Goal: Find specific page/section: Find specific page/section

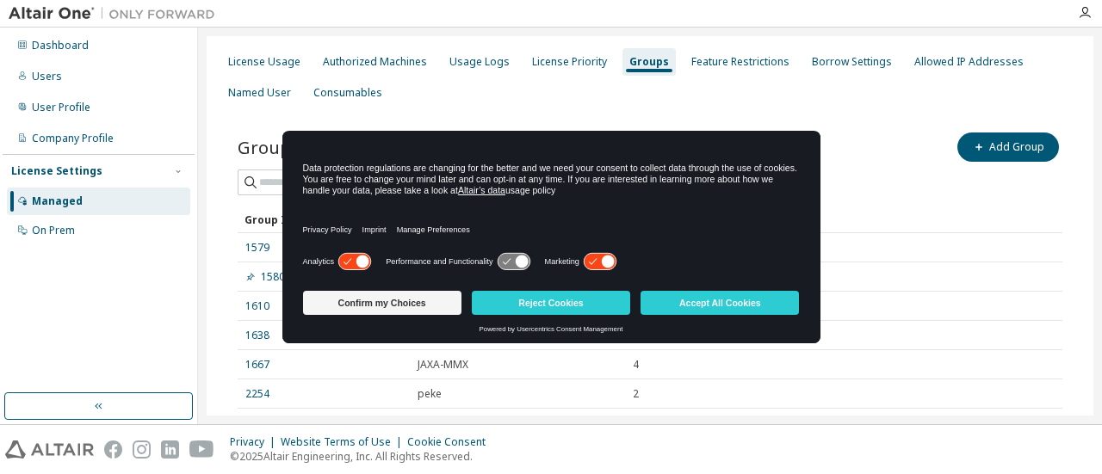
click at [74, 15] on img at bounding box center [116, 13] width 215 height 17
click at [687, 306] on button "Accept All Cookies" at bounding box center [719, 303] width 158 height 24
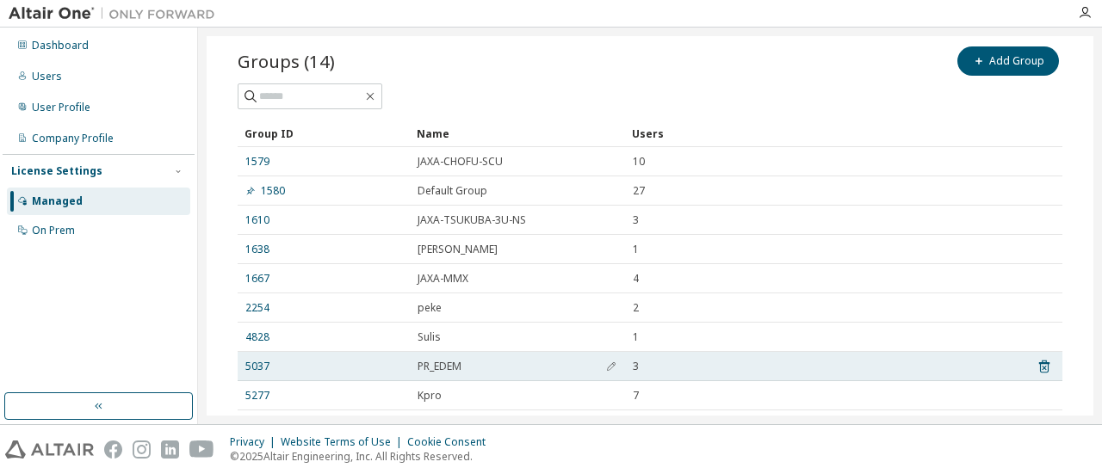
scroll to position [172, 0]
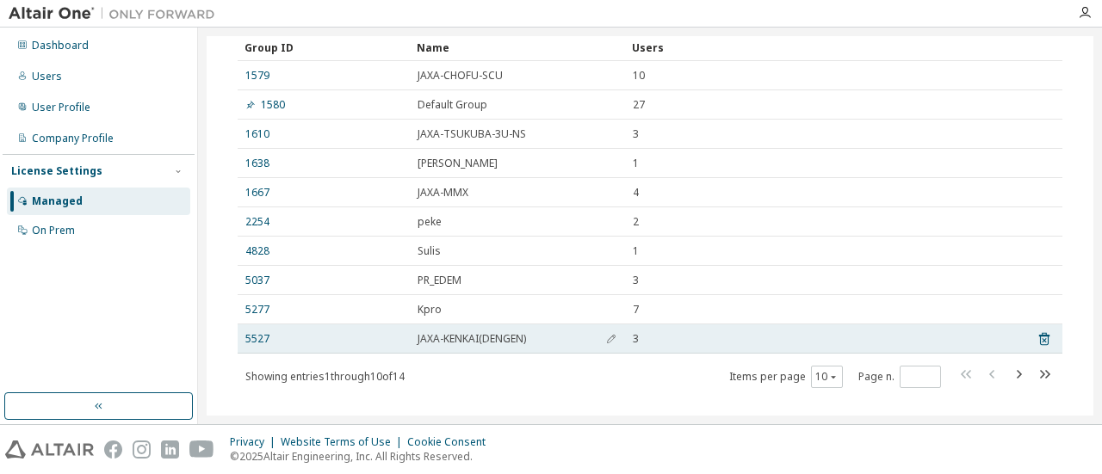
click at [637, 341] on span "3" at bounding box center [636, 339] width 6 height 14
click at [263, 333] on link "5527" at bounding box center [257, 339] width 24 height 14
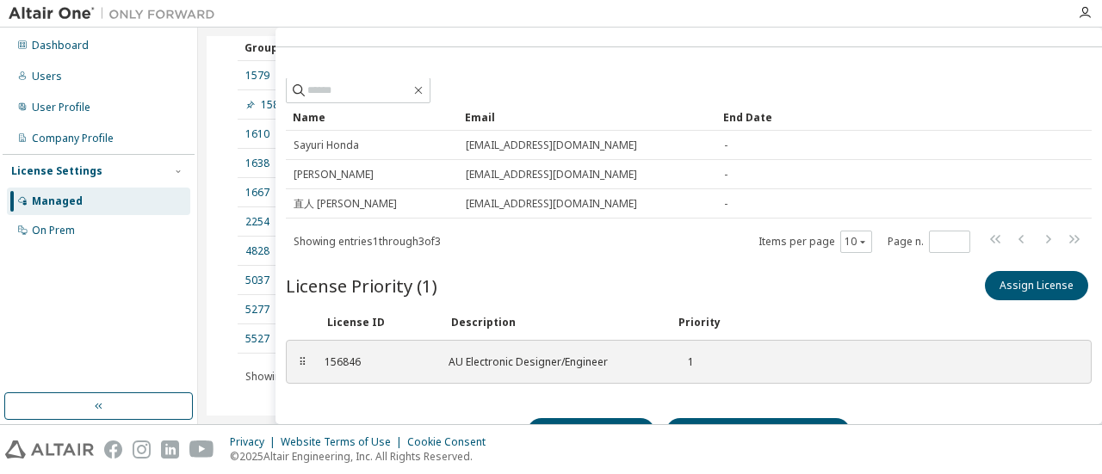
scroll to position [69, 0]
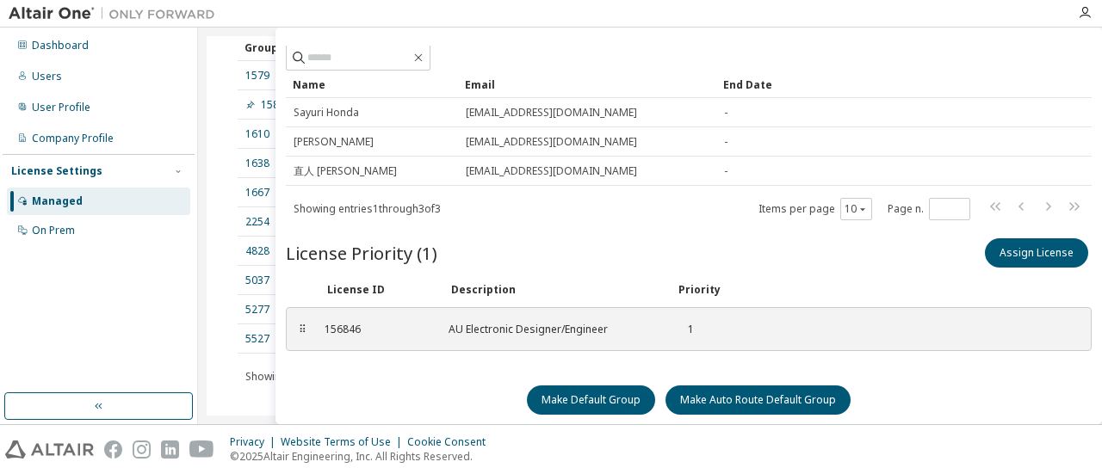
click at [567, 56] on div at bounding box center [689, 58] width 806 height 26
click at [174, 336] on div "Dashboard Users User Profile Company Profile License Settings Managed On Prem" at bounding box center [99, 210] width 192 height 361
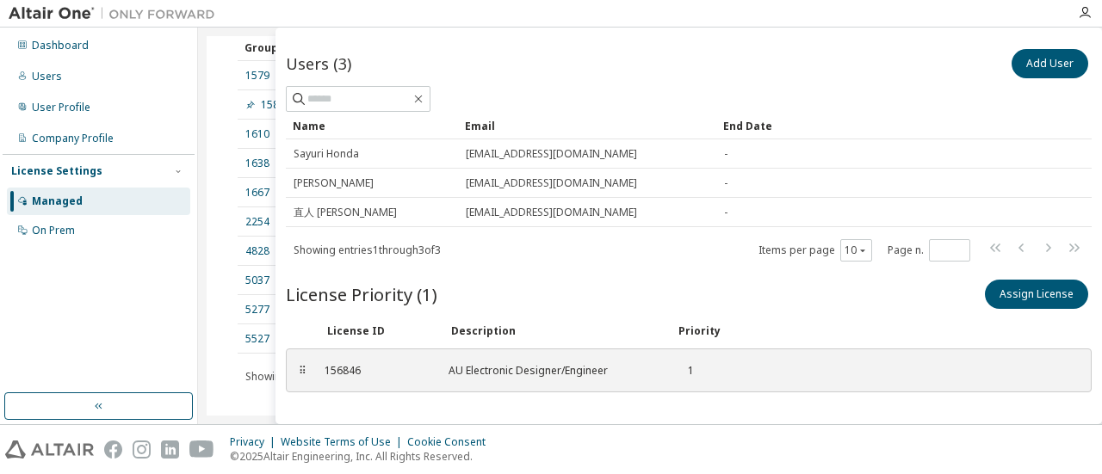
scroll to position [41, 0]
